Goal: Task Accomplishment & Management: Use online tool/utility

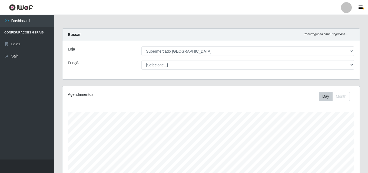
select select "166"
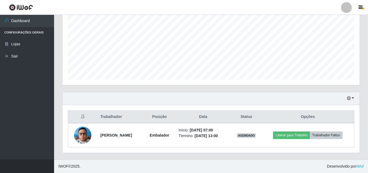
scroll to position [112, 297]
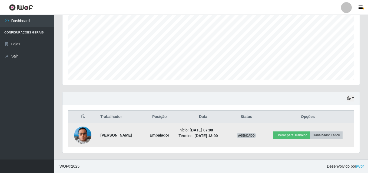
click at [190, 139] on td "Início: [DATE] 07:00 Término: [DATE] 13:00" at bounding box center [203, 135] width 56 height 24
click at [199, 135] on li "Término: [DATE] 13:00" at bounding box center [203, 136] width 49 height 6
click at [290, 136] on button "Liberar para Trabalho" at bounding box center [291, 136] width 37 height 8
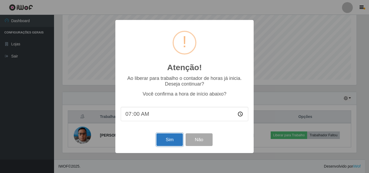
click at [166, 140] on button "Sim" at bounding box center [170, 140] width 26 height 13
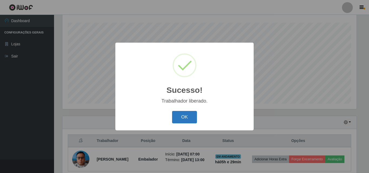
click at [191, 116] on button "OK" at bounding box center [184, 117] width 25 height 13
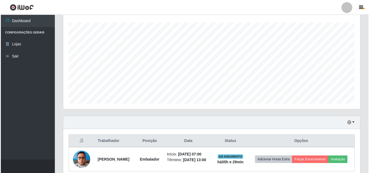
scroll to position [118, 0]
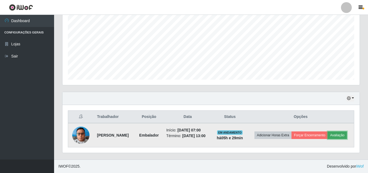
click at [328, 134] on button "Avaliação" at bounding box center [337, 136] width 19 height 8
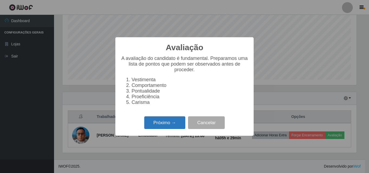
click at [165, 129] on button "Próximo →" at bounding box center [164, 123] width 41 height 13
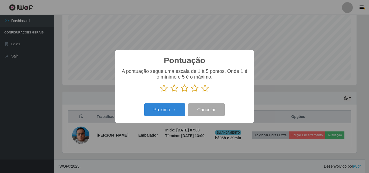
scroll to position [270383, 270201]
click at [205, 91] on icon at bounding box center [206, 88] width 8 height 8
click at [202, 93] on input "radio" at bounding box center [202, 93] width 0 height 0
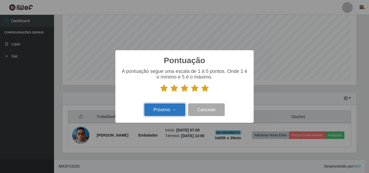
click at [168, 109] on button "Próximo →" at bounding box center [164, 110] width 41 height 13
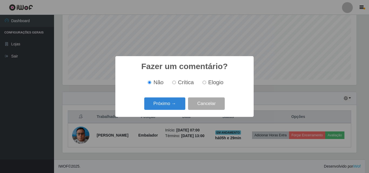
click at [204, 83] on input "Elogio" at bounding box center [205, 83] width 4 height 4
radio input "true"
click at [174, 103] on button "Próximo →" at bounding box center [164, 104] width 41 height 13
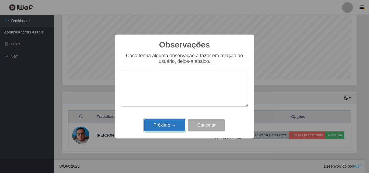
click at [172, 124] on button "Próximo →" at bounding box center [164, 125] width 41 height 13
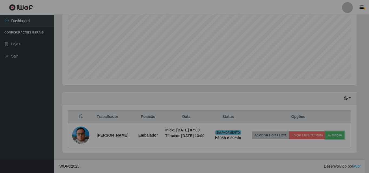
scroll to position [112, 297]
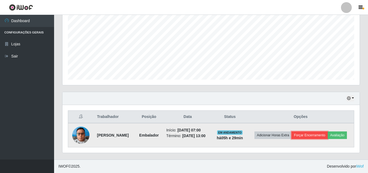
click at [318, 132] on button "Forçar Encerramento" at bounding box center [310, 136] width 36 height 8
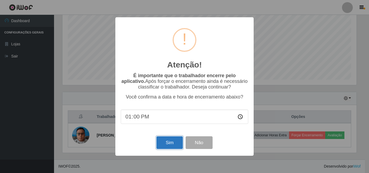
click at [168, 149] on button "Sim" at bounding box center [170, 143] width 26 height 13
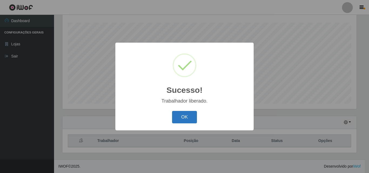
click at [190, 113] on button "OK" at bounding box center [184, 117] width 25 height 13
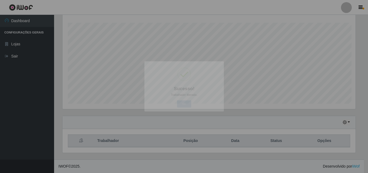
scroll to position [112, 297]
